Goal: Task Accomplishment & Management: Use online tool/utility

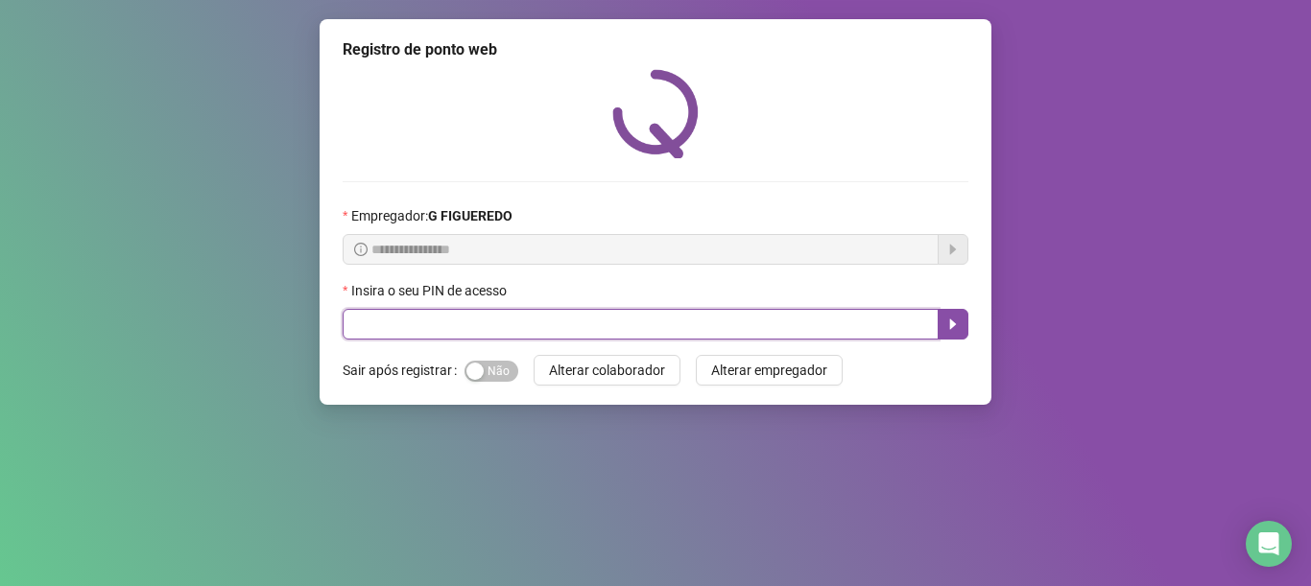
click at [705, 325] on input "text" at bounding box center [641, 324] width 596 height 31
type input "*****"
click at [944, 329] on button "button" at bounding box center [952, 324] width 31 height 31
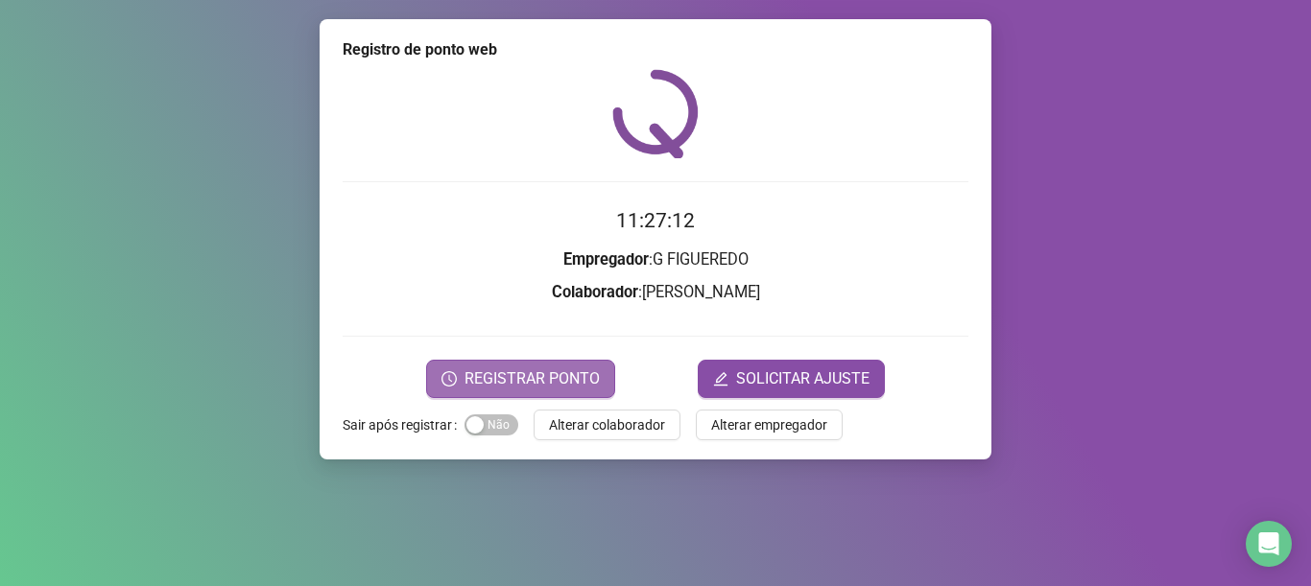
click at [524, 362] on button "REGISTRAR PONTO" at bounding box center [520, 379] width 189 height 38
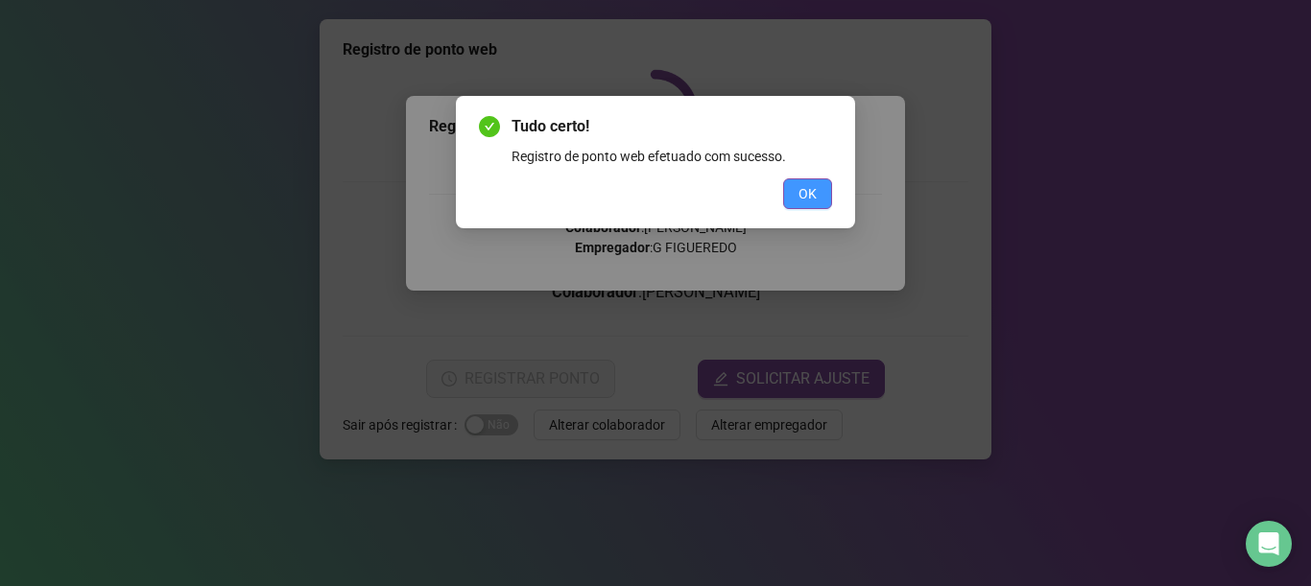
click at [789, 188] on button "OK" at bounding box center [807, 193] width 49 height 31
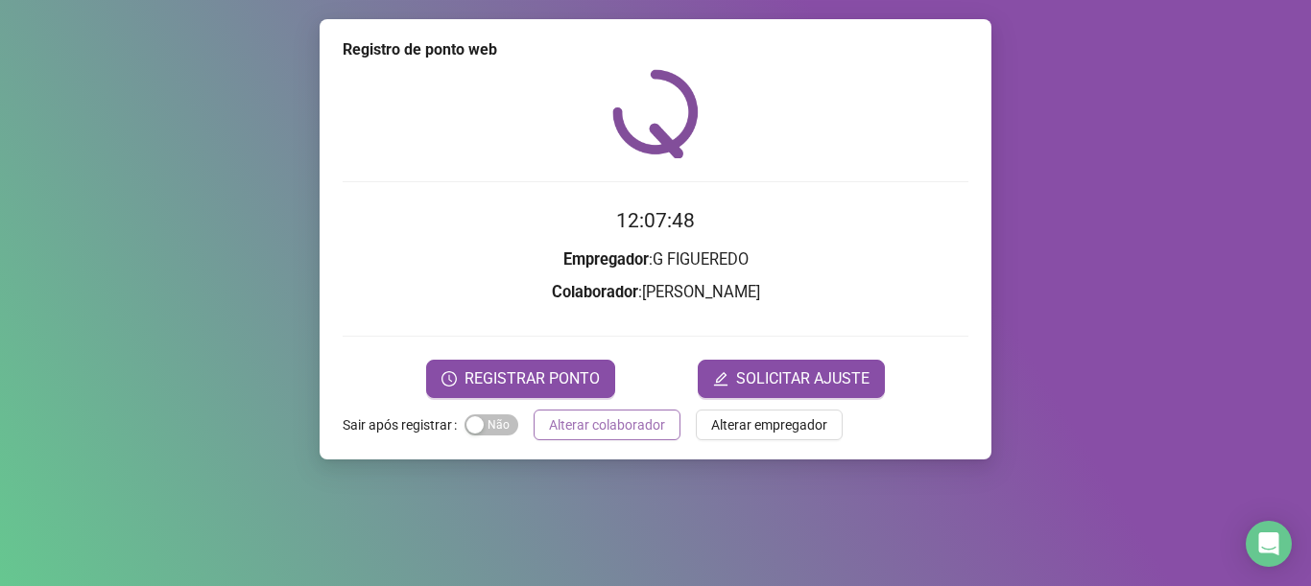
click at [633, 427] on span "Alterar colaborador" at bounding box center [607, 424] width 116 height 21
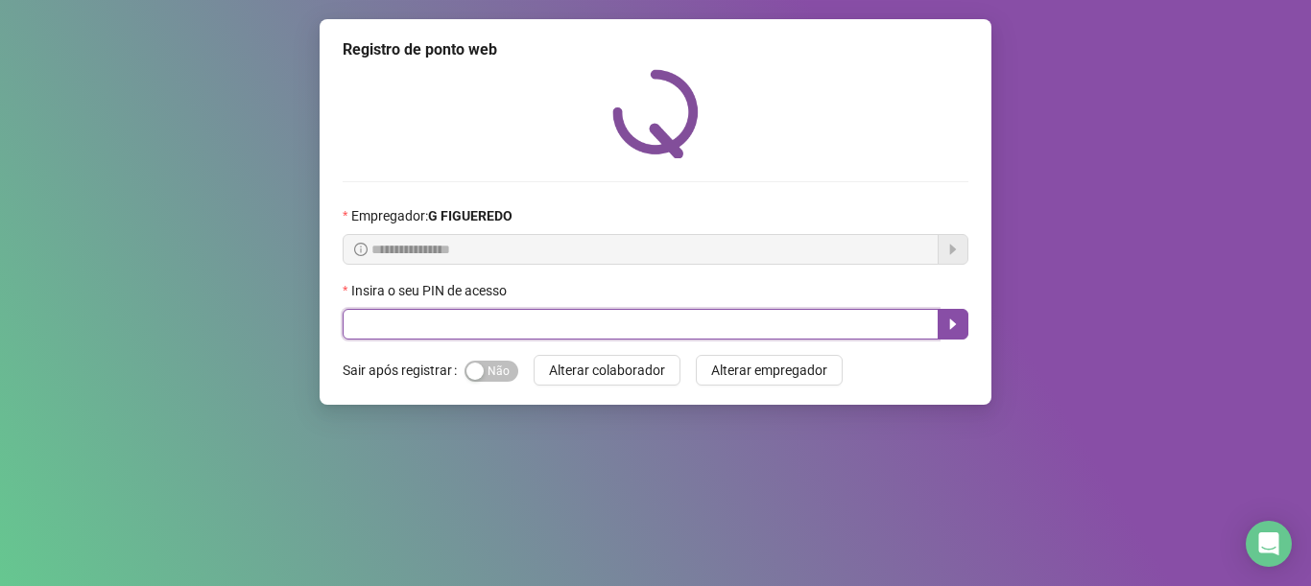
click at [394, 322] on input "text" at bounding box center [641, 324] width 596 height 31
type input "*****"
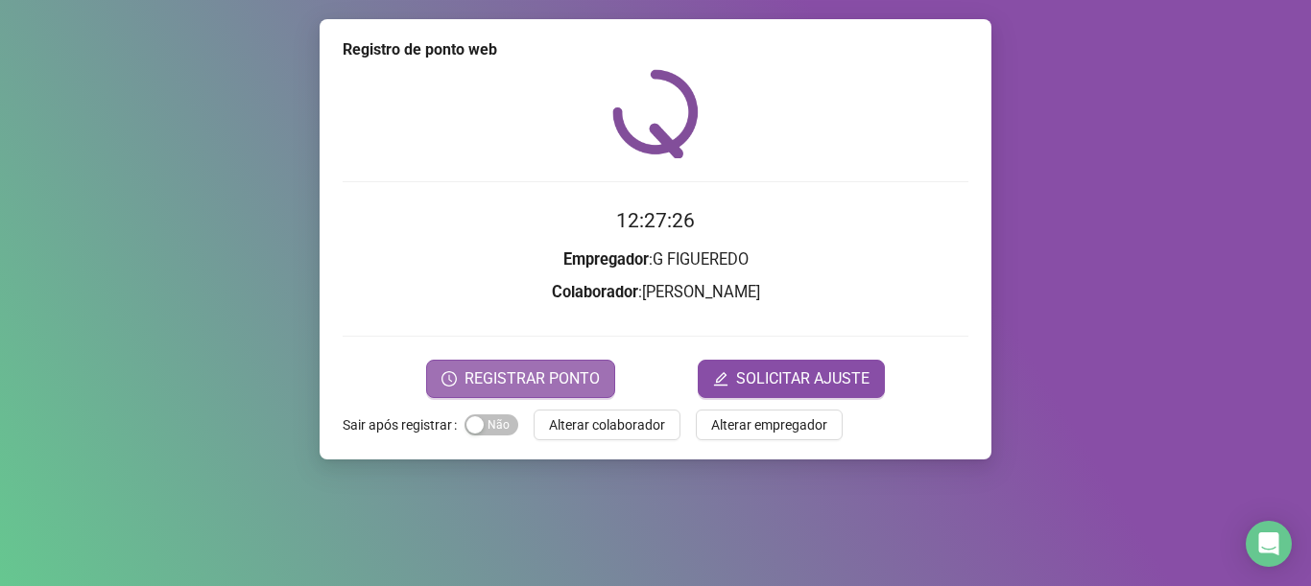
click at [552, 374] on span "REGISTRAR PONTO" at bounding box center [531, 378] width 135 height 23
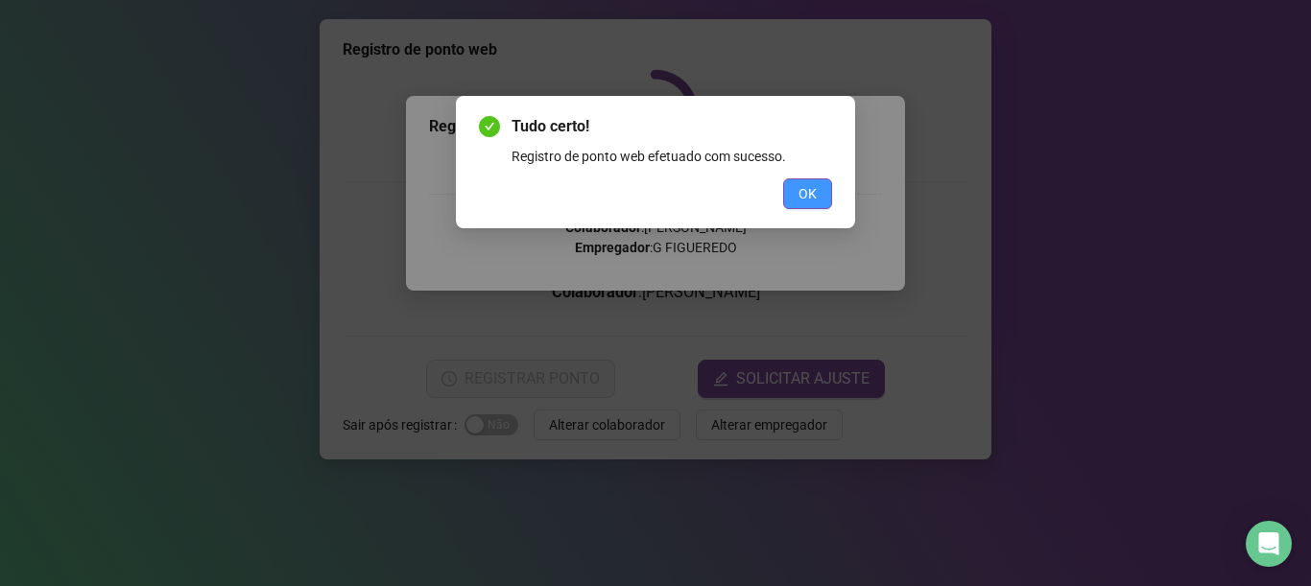
click at [800, 186] on span "OK" at bounding box center [807, 193] width 18 height 21
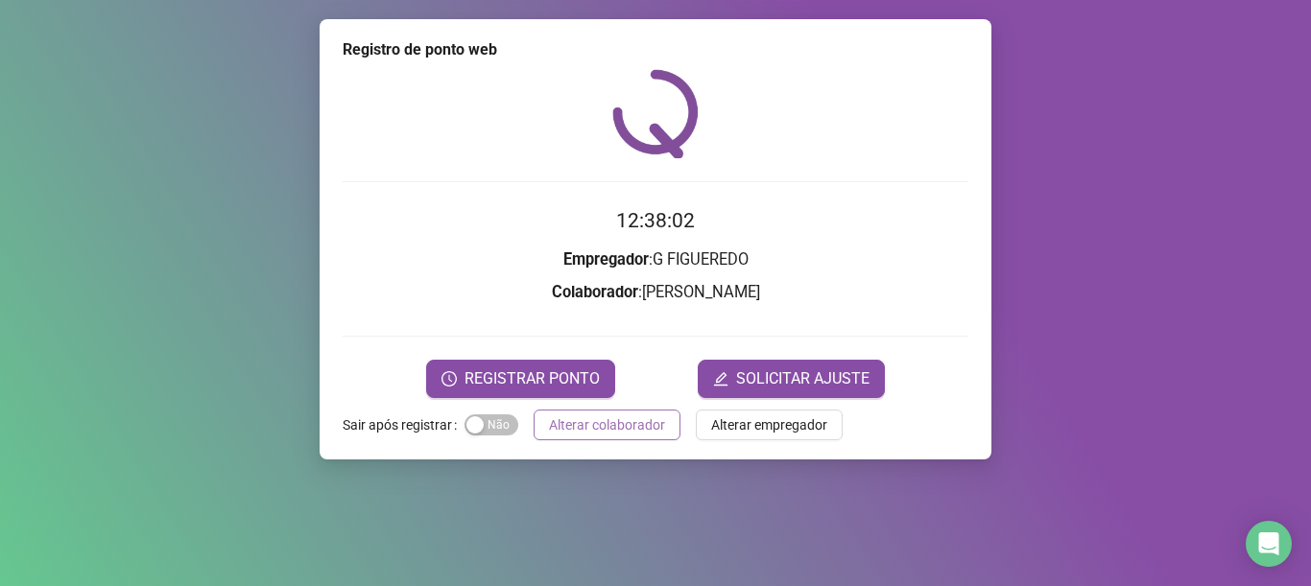
click at [641, 426] on span "Alterar colaborador" at bounding box center [607, 424] width 116 height 21
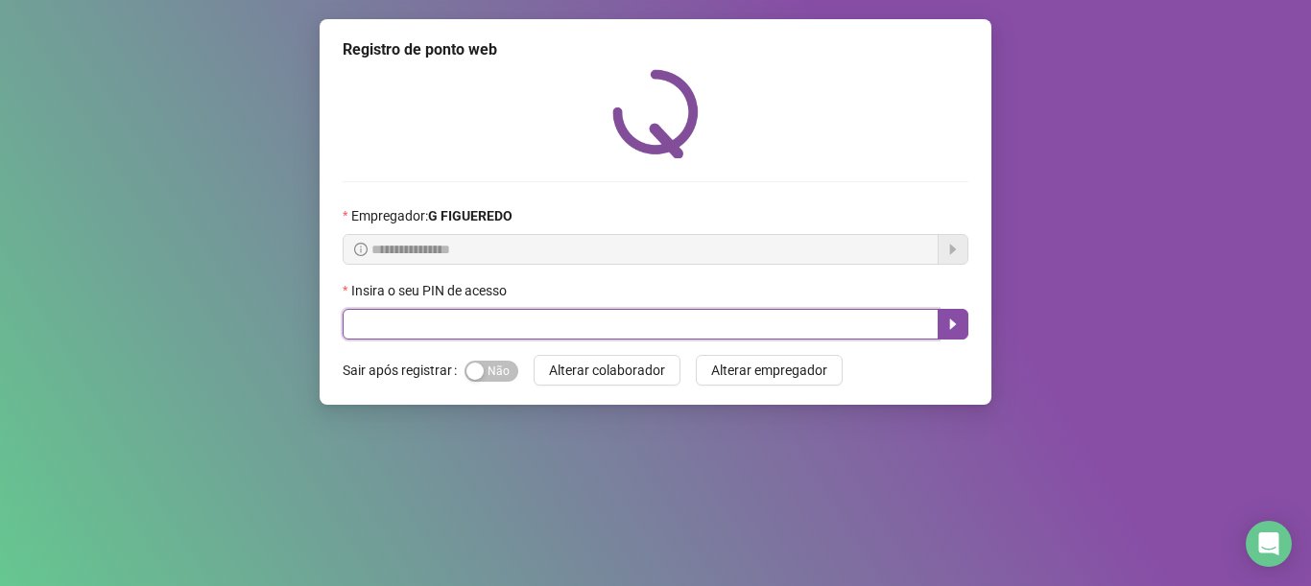
click at [679, 330] on input "text" at bounding box center [641, 324] width 596 height 31
type input "*****"
click at [954, 316] on button "button" at bounding box center [952, 324] width 31 height 31
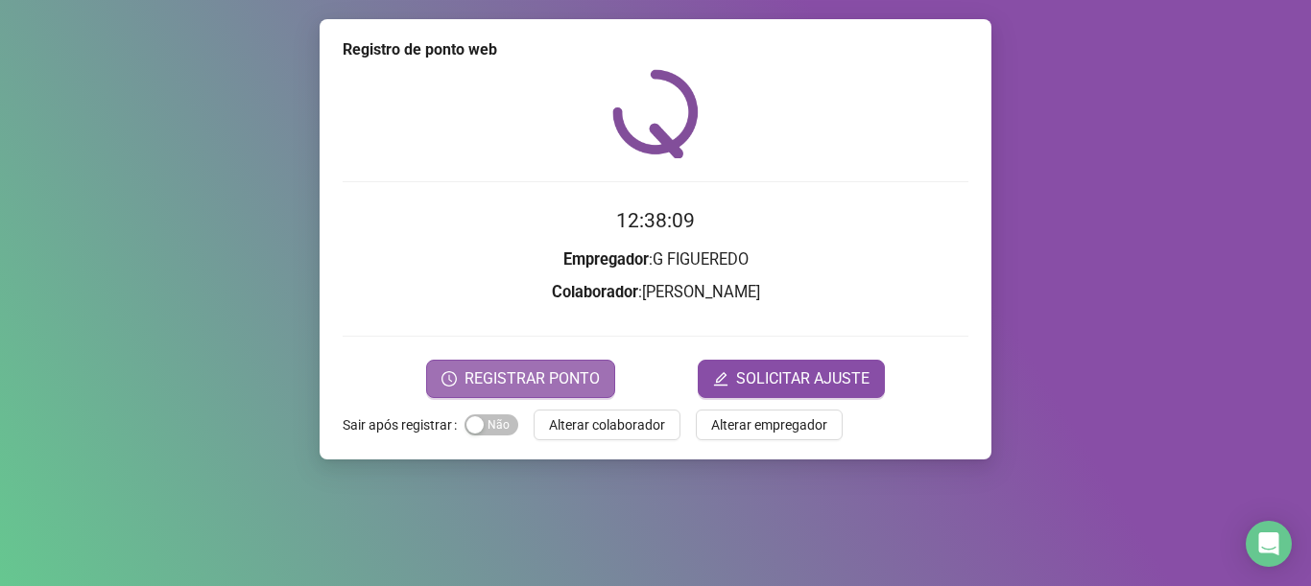
click at [570, 377] on span "REGISTRAR PONTO" at bounding box center [531, 378] width 135 height 23
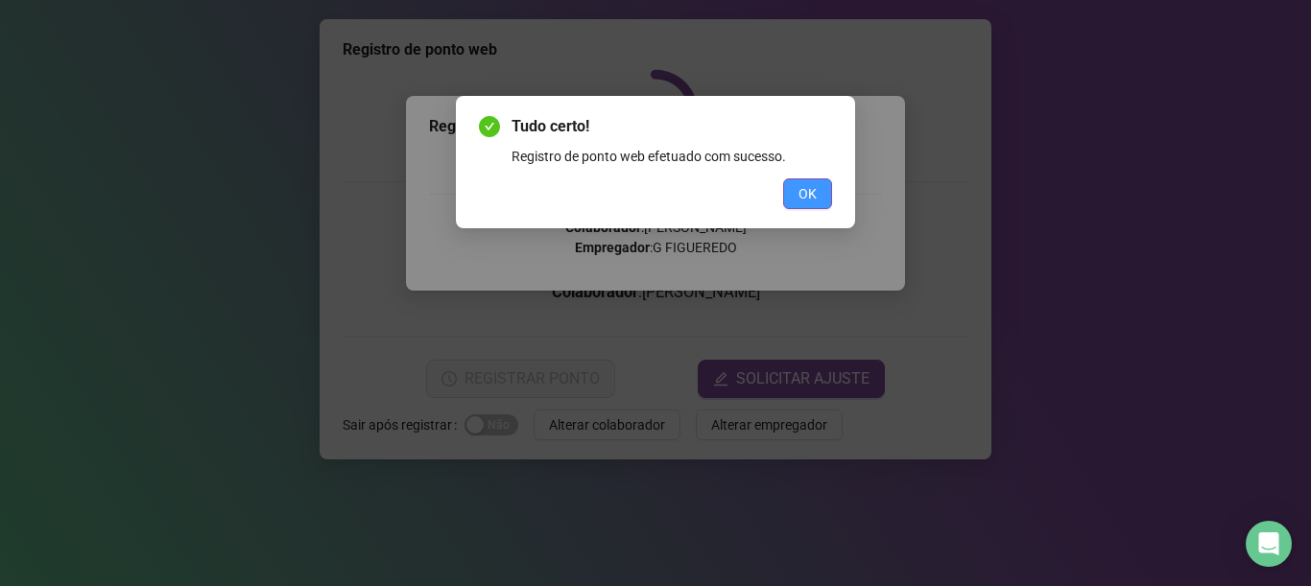
click at [797, 192] on button "OK" at bounding box center [807, 193] width 49 height 31
